Goal: Information Seeking & Learning: Understand process/instructions

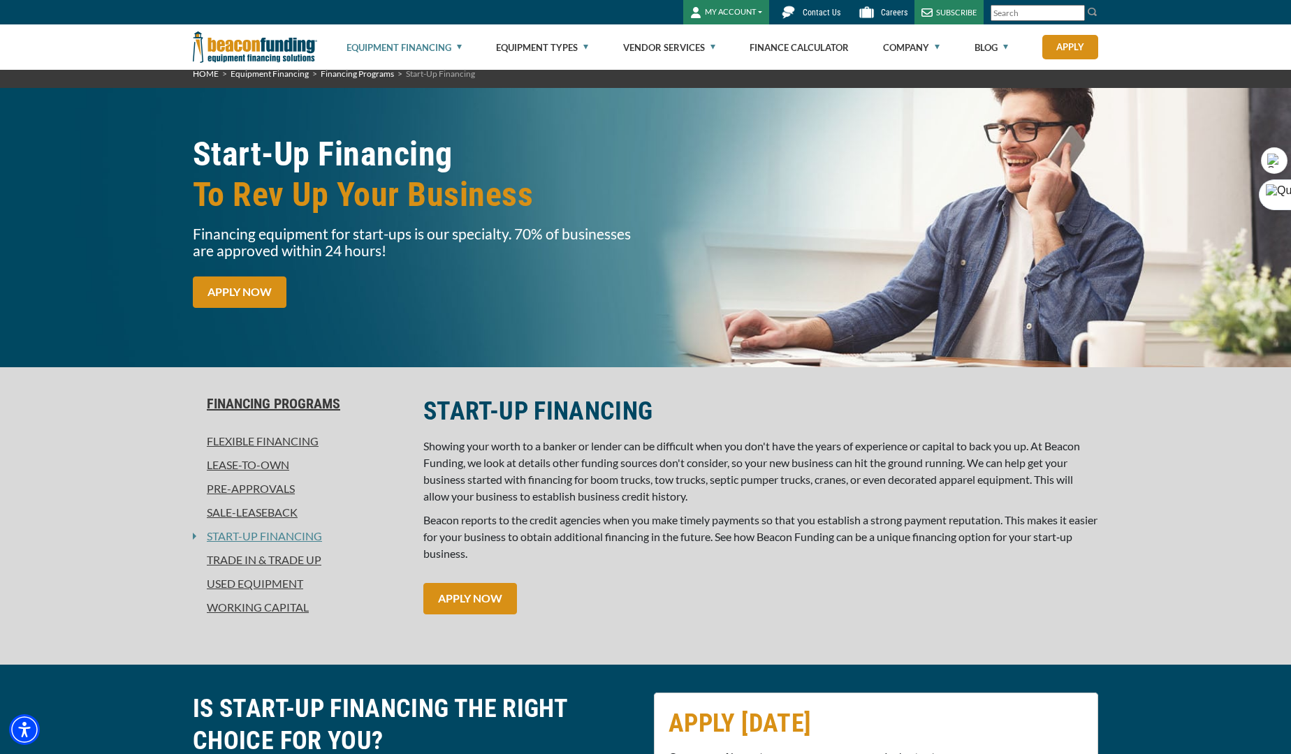
scroll to position [28, 0]
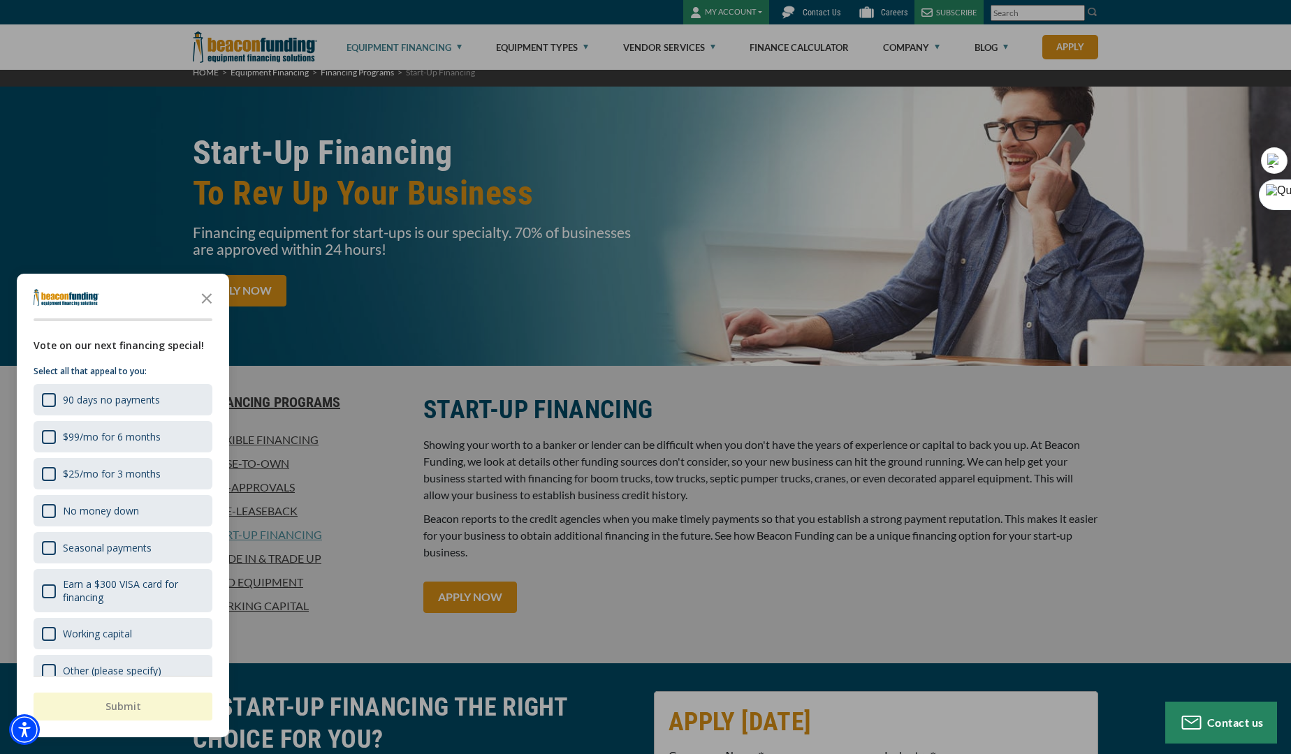
click at [536, 411] on div at bounding box center [645, 377] width 1291 height 754
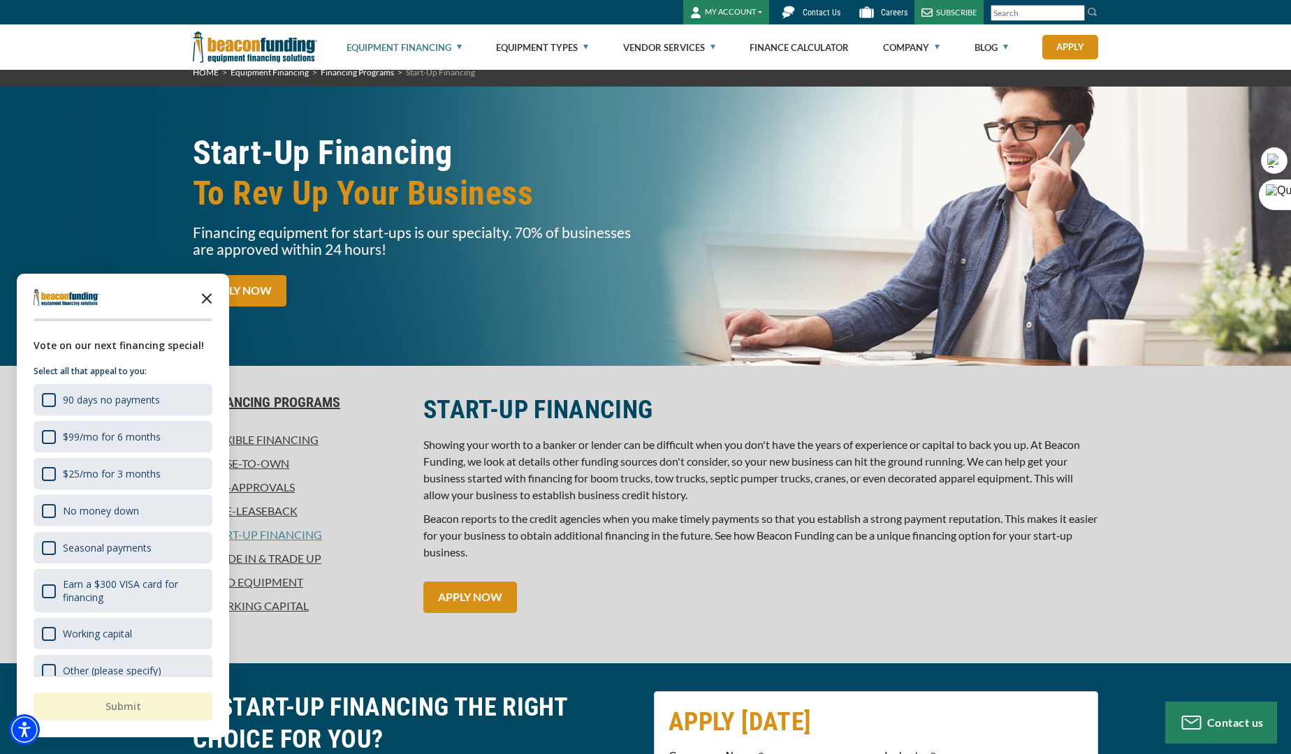
click at [215, 298] on icon "Close the survey" at bounding box center [207, 298] width 28 height 28
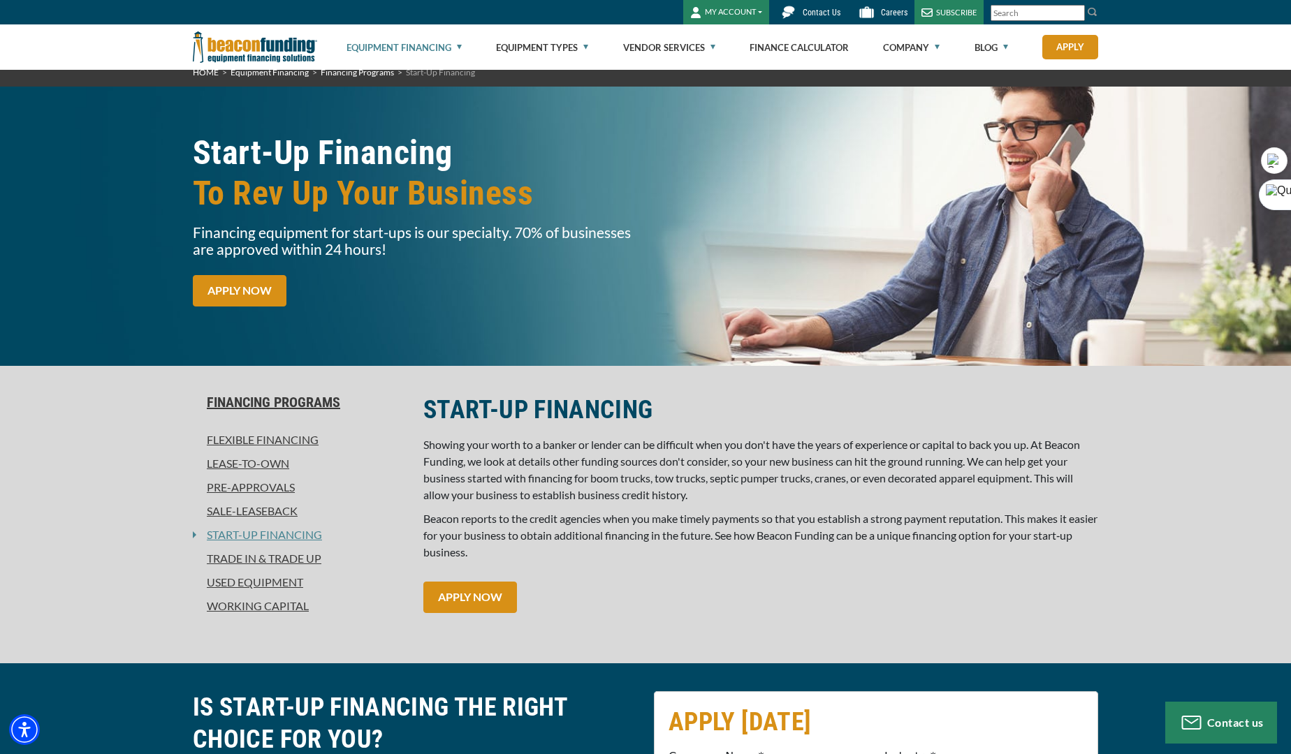
click at [272, 491] on link "Pre-approvals" at bounding box center [300, 487] width 214 height 17
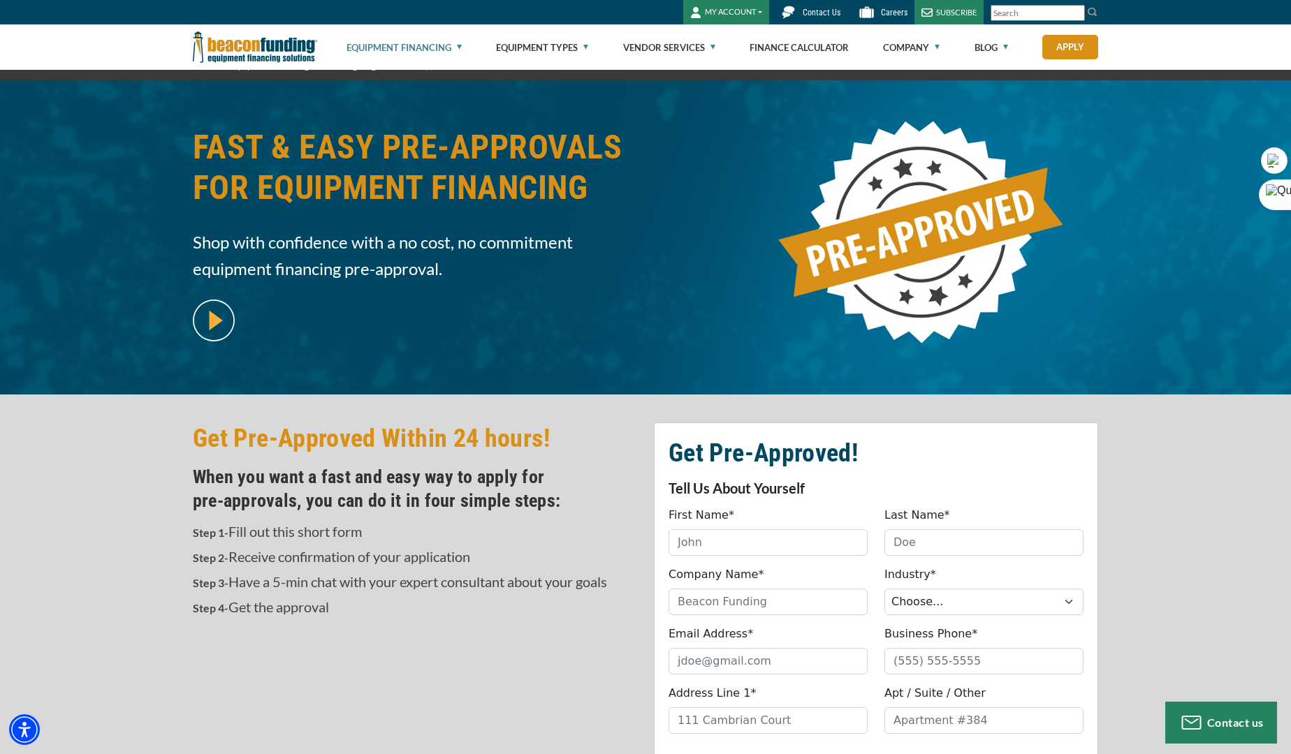
scroll to position [46, 0]
